Goal: Task Accomplishment & Management: Understand process/instructions

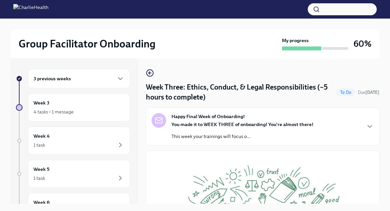
scroll to position [246, 0]
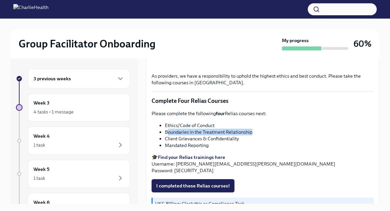
drag, startPoint x: 254, startPoint y: 132, endPoint x: 167, endPoint y: 131, distance: 87.9
click at [167, 131] on li "Boundaries in the Treatment Relationship" at bounding box center [269, 132] width 209 height 7
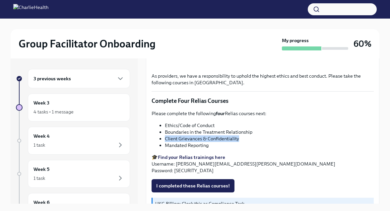
drag, startPoint x: 247, startPoint y: 138, endPoint x: 165, endPoint y: 138, distance: 81.9
click at [165, 138] on li "Client Grievances & Confidentiality" at bounding box center [269, 138] width 209 height 7
copy li "Client Grievances & Confidentiality"
click at [215, 151] on div "Please complete the following four Relias courses next: Ethics/Code of Conduct …" at bounding box center [263, 142] width 222 height 64
click at [210, 183] on span "I completed these Relias courses!" at bounding box center [193, 185] width 74 height 7
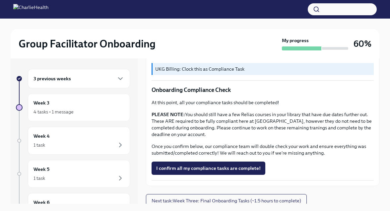
scroll to position [384, 0]
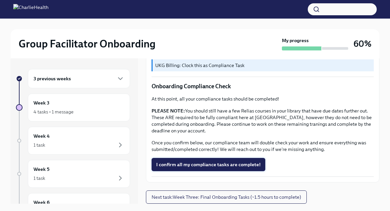
click at [225, 168] on button "I confirm all my compliance tasks are complete!" at bounding box center [209, 164] width 114 height 13
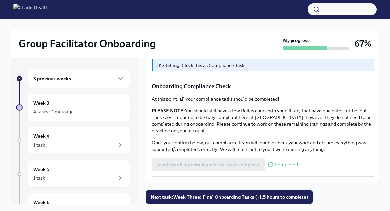
click at [217, 195] on span "Next task : Week Three: Final Onboarding Tasks (~1.5 hours to complete)" at bounding box center [230, 197] width 158 height 7
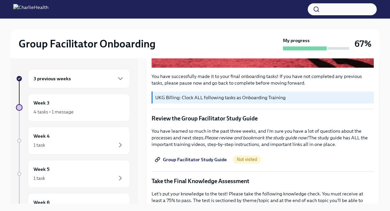
scroll to position [223, 0]
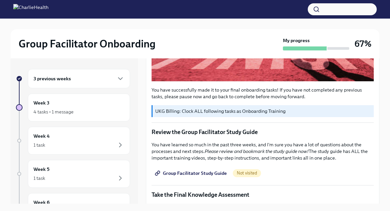
click at [216, 177] on link "Group Facilitator Study Guide" at bounding box center [192, 173] width 80 height 13
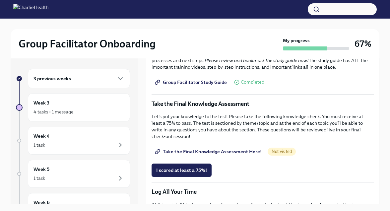
scroll to position [315, 0]
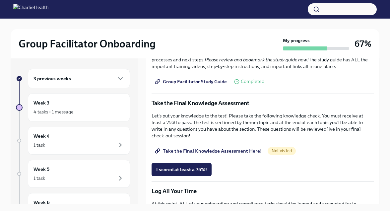
click at [193, 153] on span "Take the Final Knowledge Assessment Here!" at bounding box center [208, 151] width 105 height 7
